Goal: Information Seeking & Learning: Learn about a topic

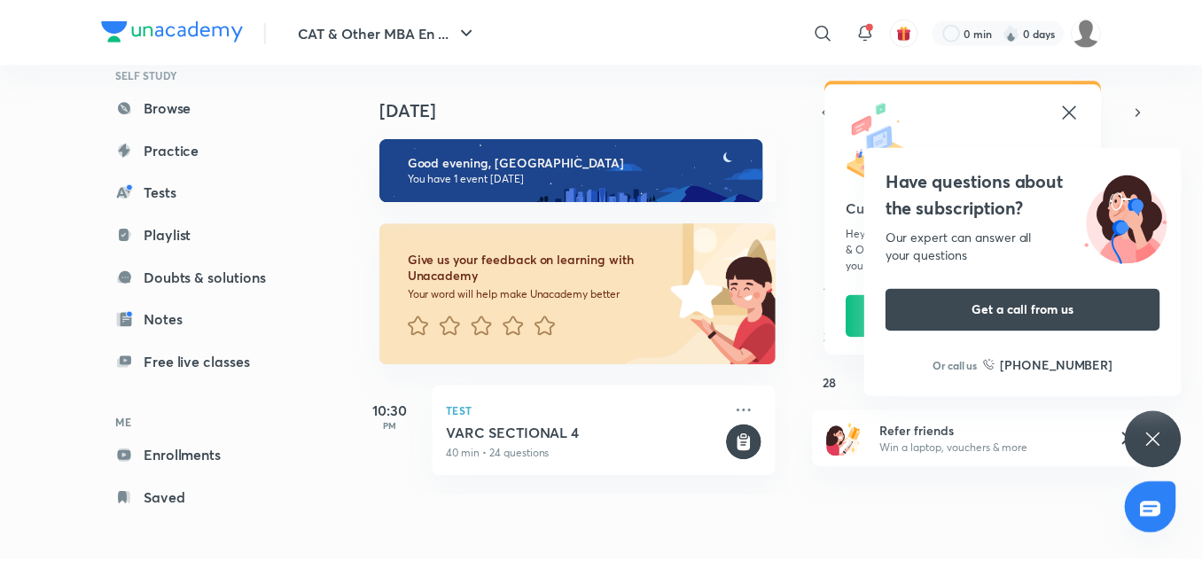
scroll to position [152, 0]
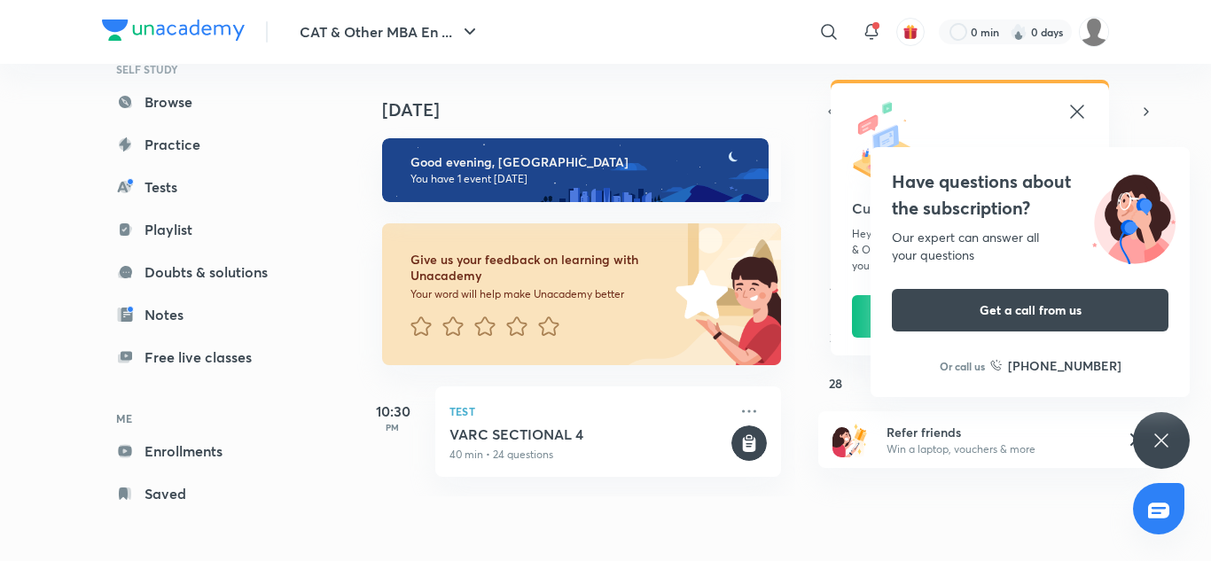
click at [1081, 114] on icon at bounding box center [1077, 111] width 21 height 21
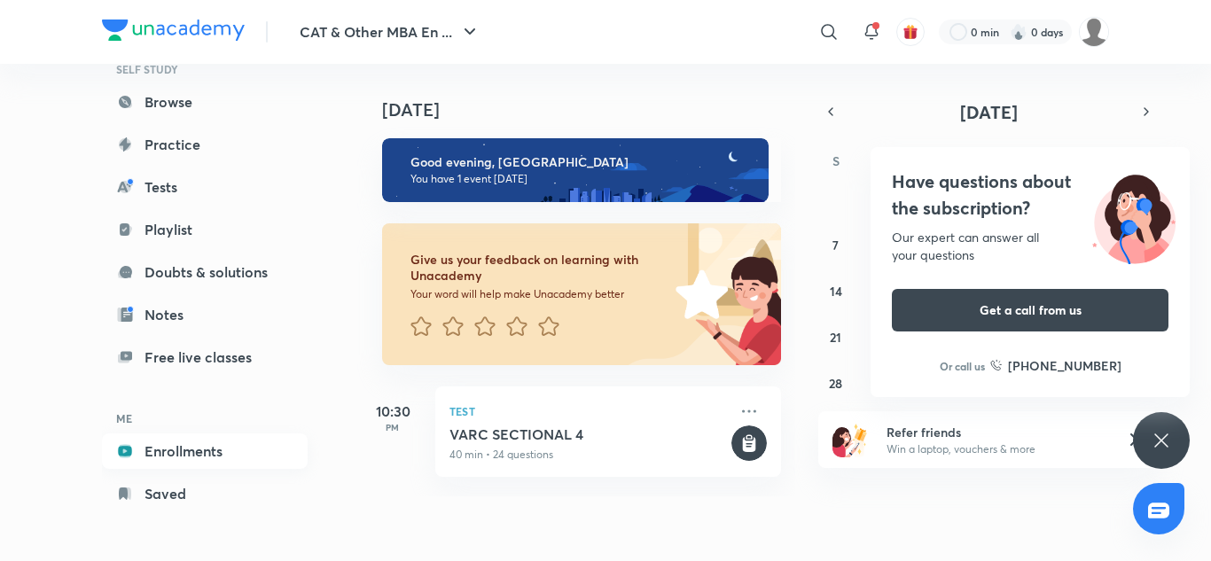
click at [202, 449] on link "Enrollments" at bounding box center [205, 451] width 206 height 35
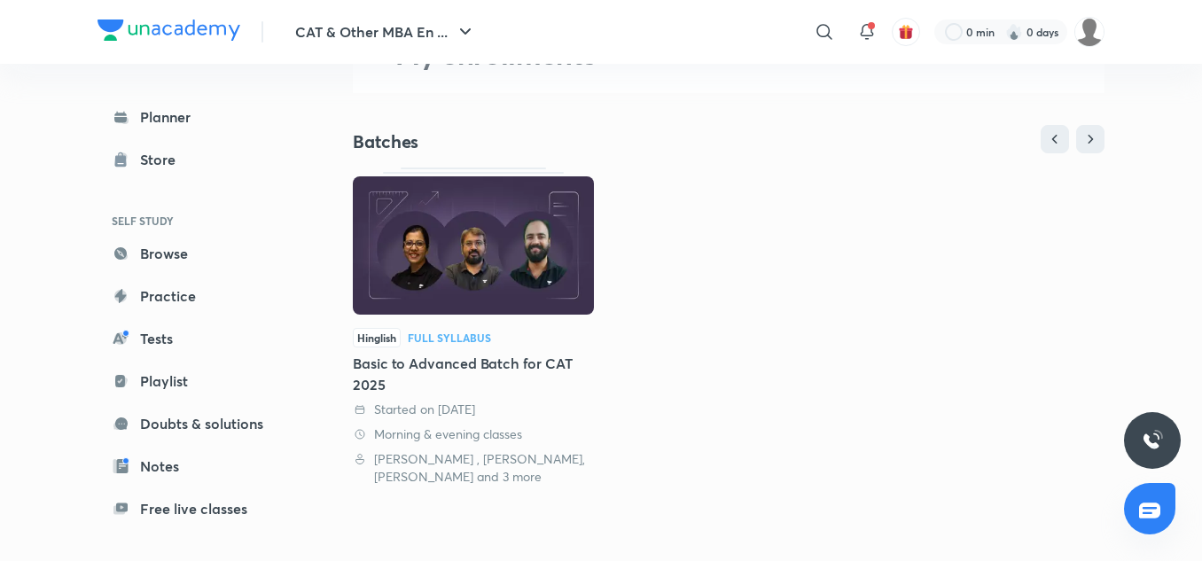
scroll to position [129, 0]
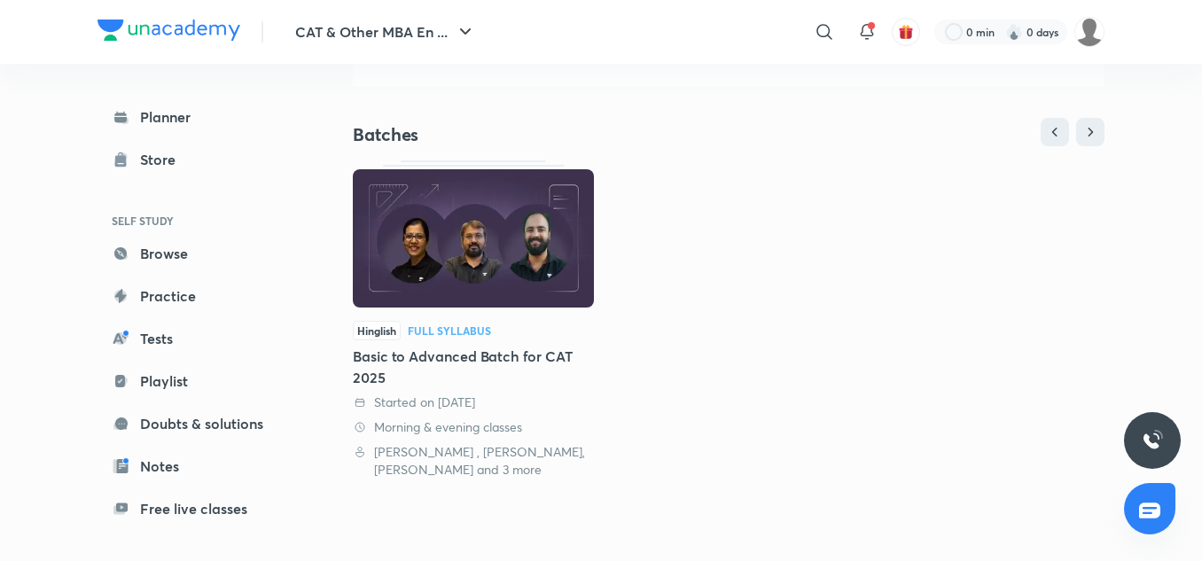
click at [442, 251] on img at bounding box center [473, 238] width 241 height 138
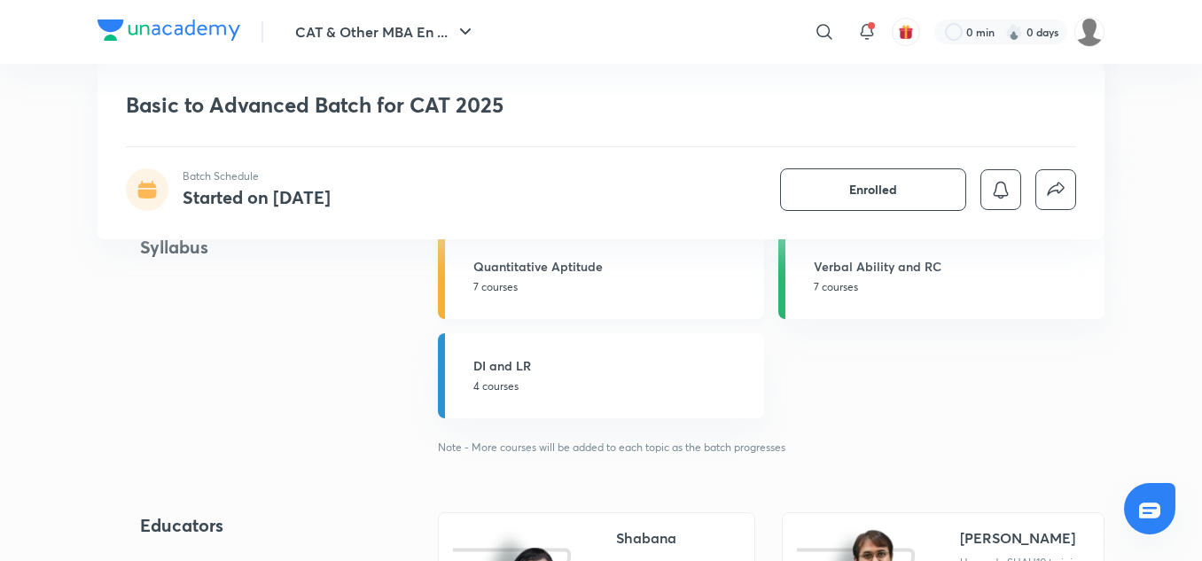
click at [622, 278] on div "Quantitative Aptitude 7 courses" at bounding box center [614, 276] width 280 height 38
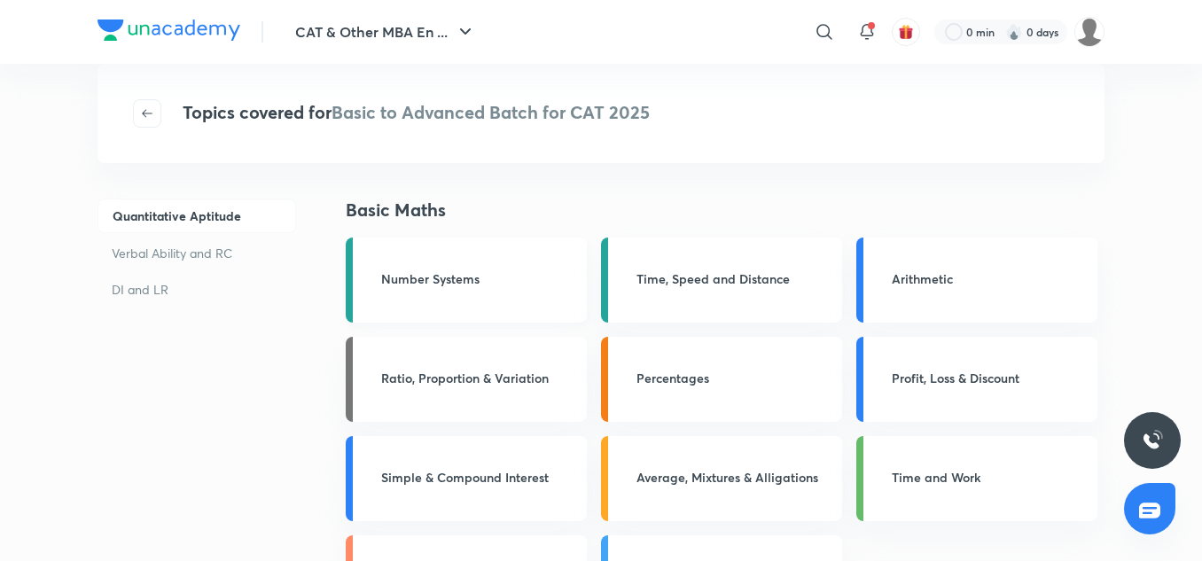
click at [428, 278] on h3 "Number Systems" at bounding box center [478, 279] width 195 height 19
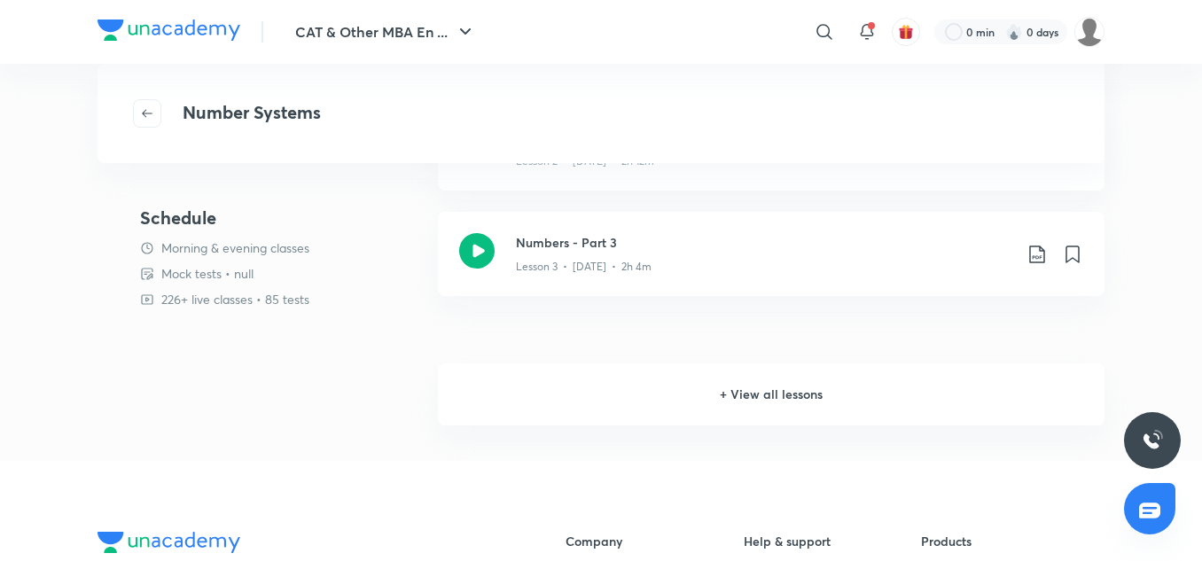
scroll to position [1773, 0]
click at [766, 395] on h6 "+ View all lessons" at bounding box center [771, 394] width 667 height 62
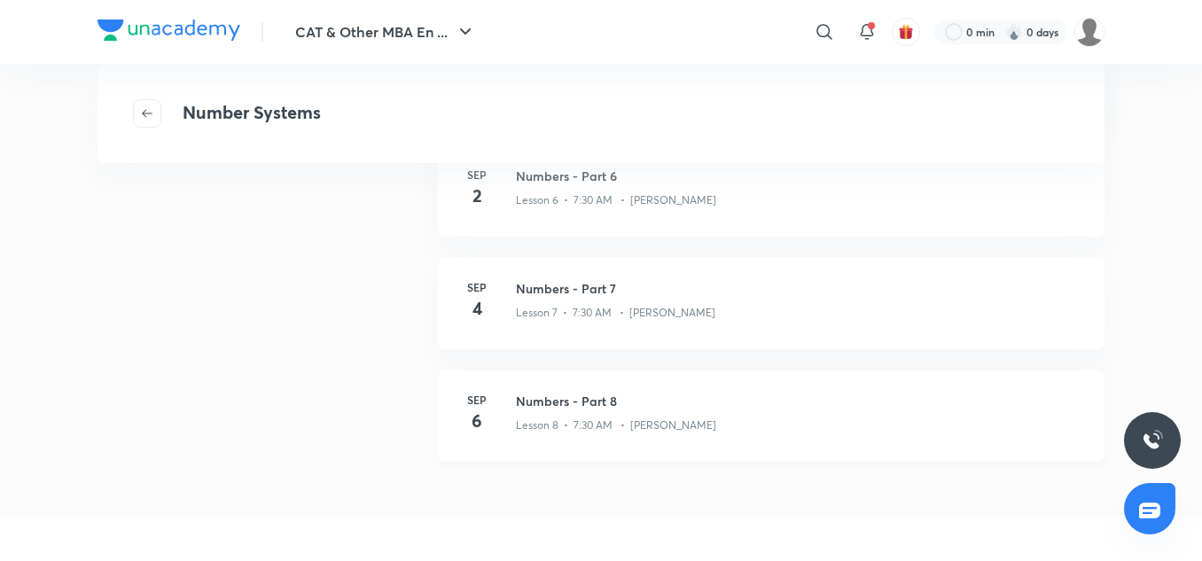
scroll to position [798, 0]
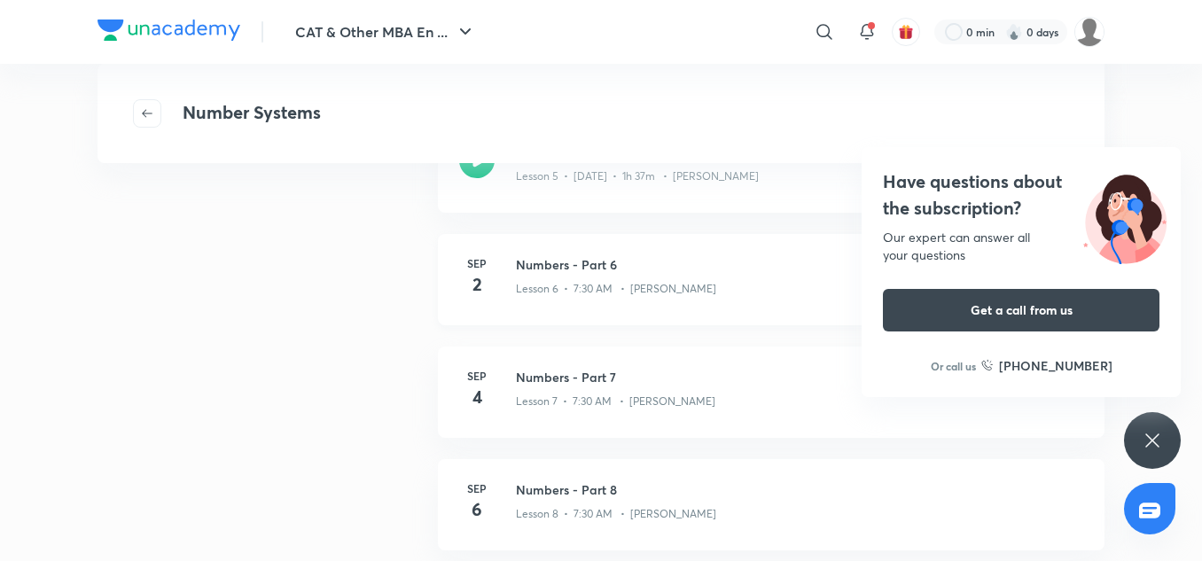
click at [601, 279] on div "Lesson 6 • 7:30 AM • Ronakkumar Shah" at bounding box center [800, 285] width 568 height 23
click at [1158, 447] on icon at bounding box center [1152, 440] width 21 height 21
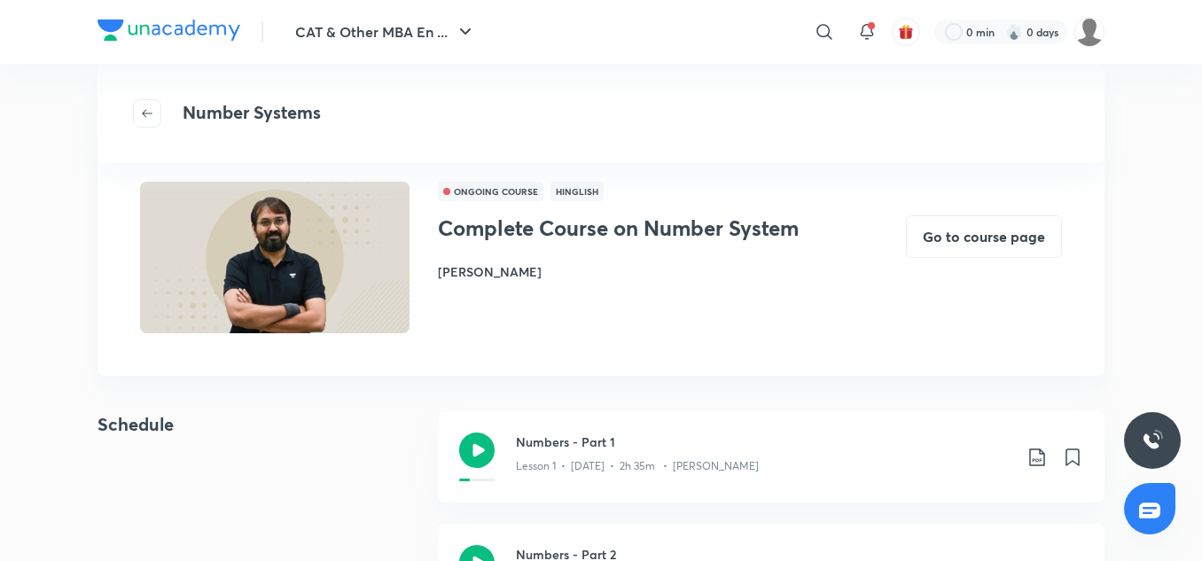
scroll to position [89, 0]
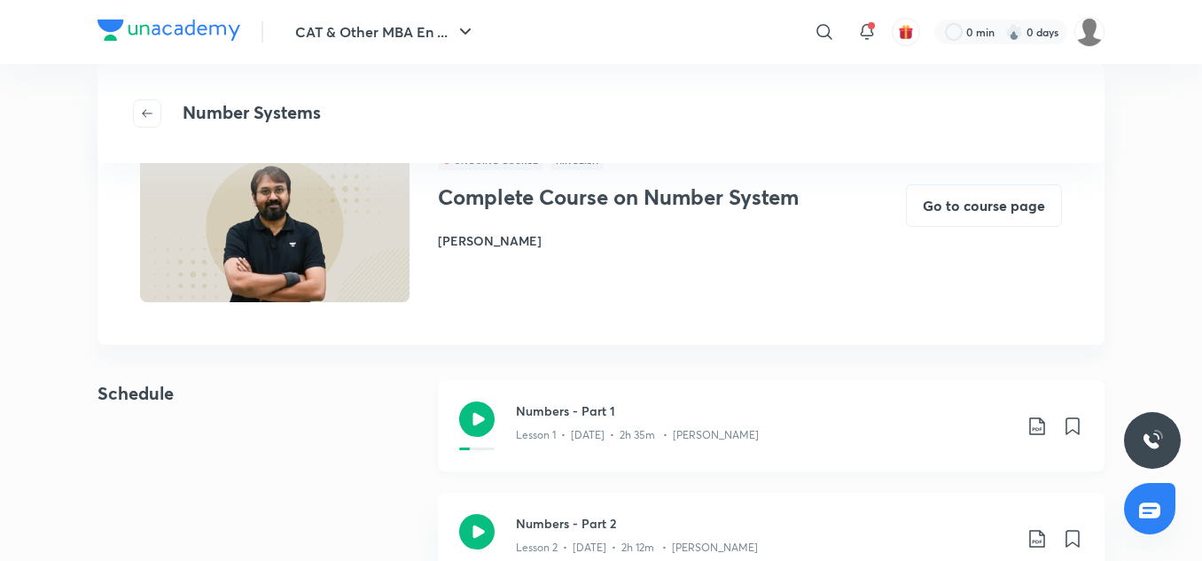
click at [475, 423] on icon at bounding box center [476, 419] width 35 height 35
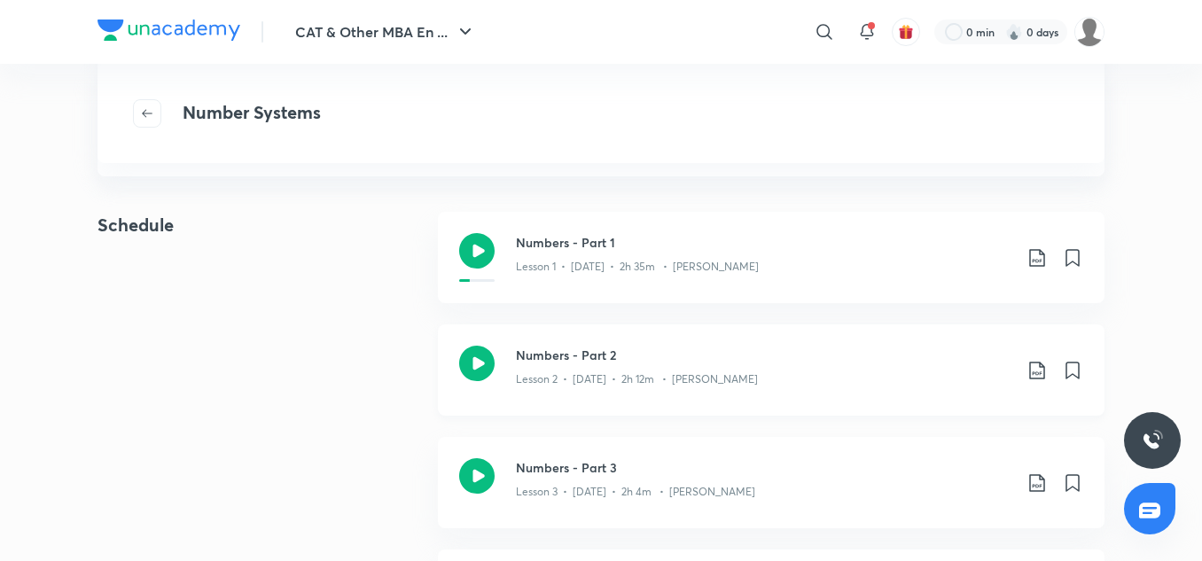
scroll to position [266, 0]
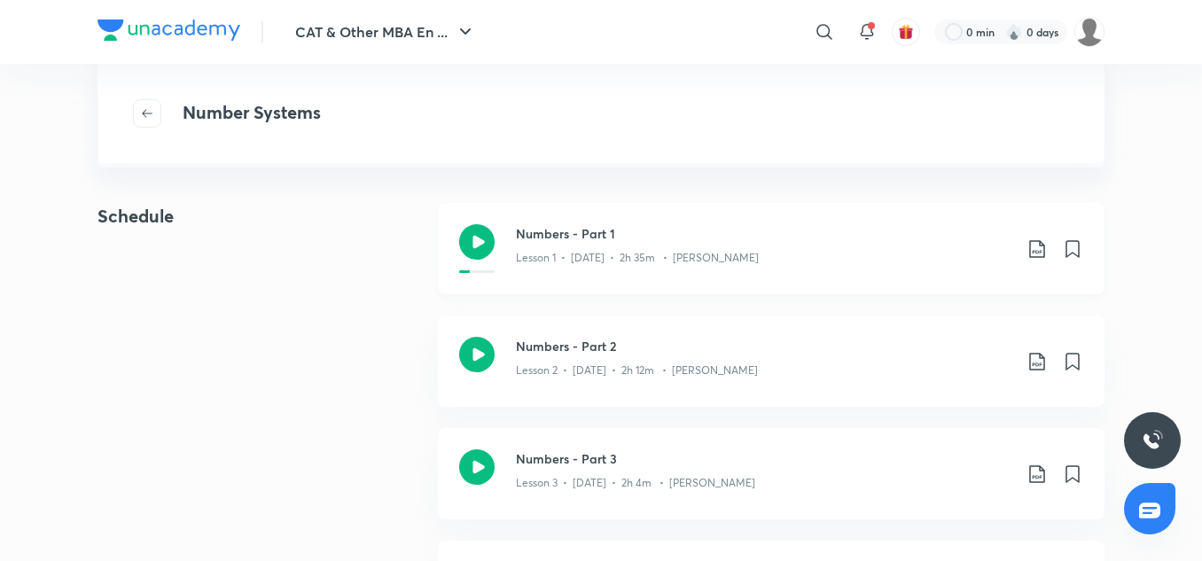
click at [468, 251] on icon at bounding box center [476, 241] width 35 height 35
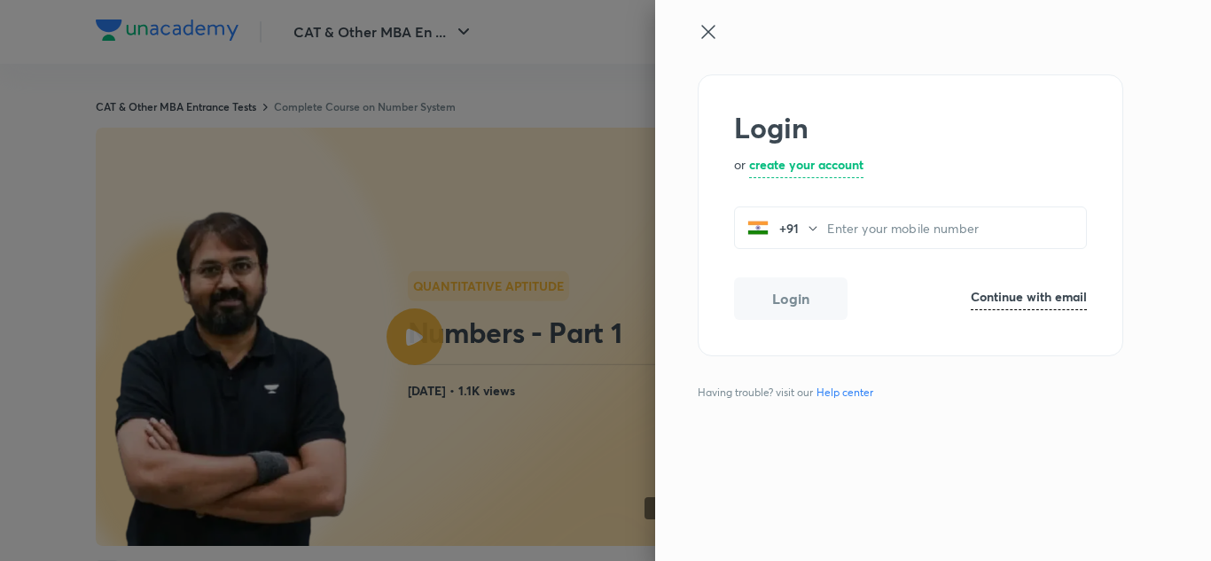
click at [712, 33] on icon at bounding box center [708, 31] width 21 height 21
